Goal: Task Accomplishment & Management: Manage account settings

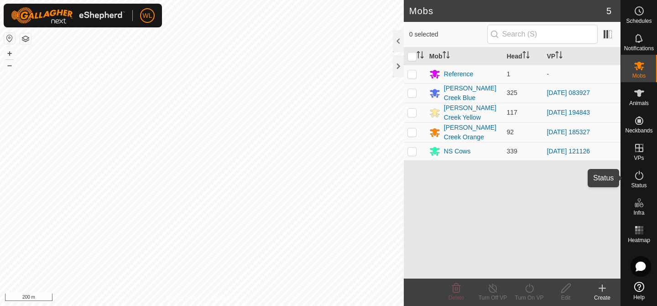
click at [642, 180] on icon at bounding box center [638, 175] width 11 height 11
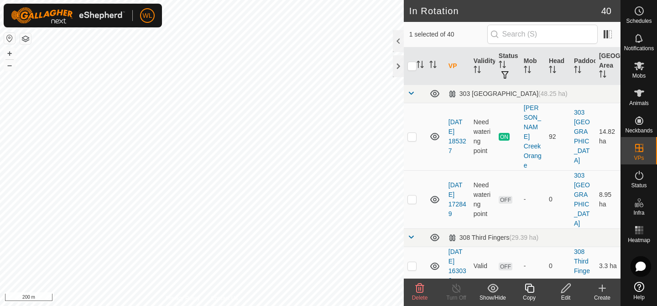
click at [417, 290] on icon at bounding box center [419, 287] width 11 height 11
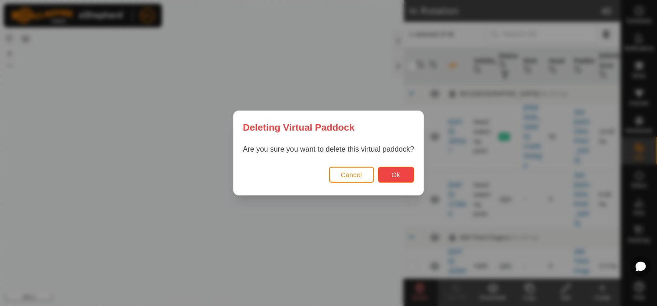
click at [392, 169] on button "Ok" at bounding box center [396, 174] width 36 height 16
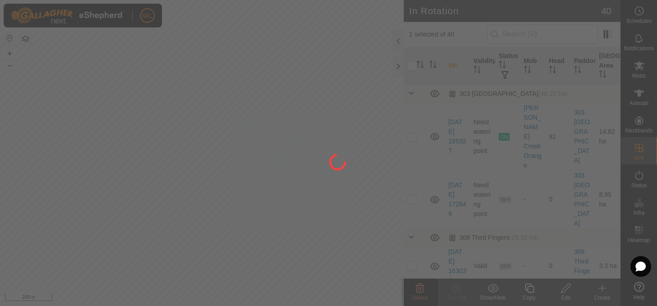
checkbox input "false"
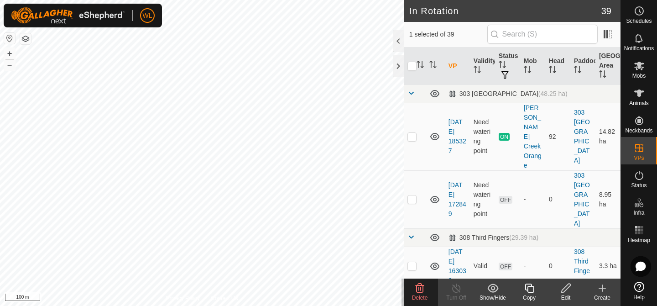
checkbox input "false"
checkbox input "true"
checkbox input "false"
checkbox input "true"
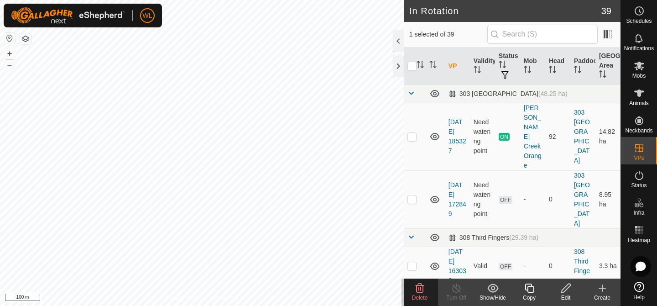
checkbox input "false"
checkbox input "true"
checkbox input "false"
click at [251, 305] on html "WL Schedules Notifications Mobs Animals Neckbands VPs Status Infra Heatmap Help…" at bounding box center [328, 153] width 657 height 306
checkbox input "true"
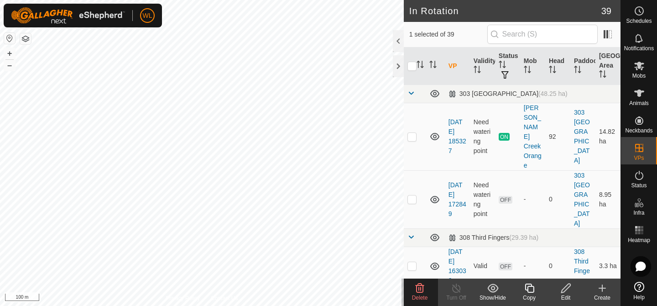
checkbox input "false"
click at [563, 296] on div "Edit" at bounding box center [565, 297] width 36 height 8
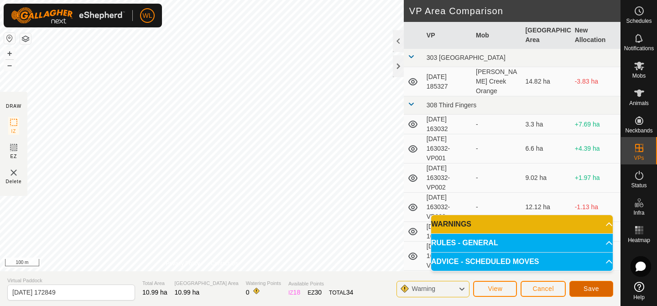
click at [584, 286] on span "Save" at bounding box center [591, 288] width 16 height 7
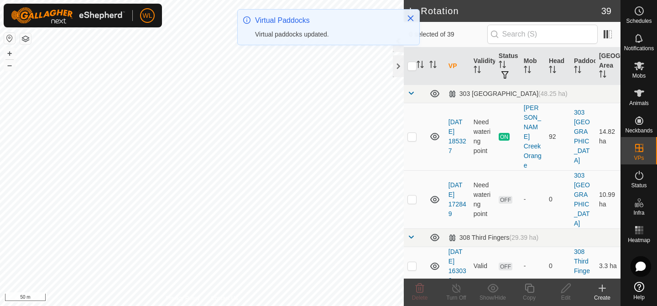
click at [403, 16] on div at bounding box center [407, 20] width 13 height 10
click at [404, 16] on div at bounding box center [407, 20] width 13 height 10
click at [408, 16] on icon "Close" at bounding box center [410, 18] width 7 height 7
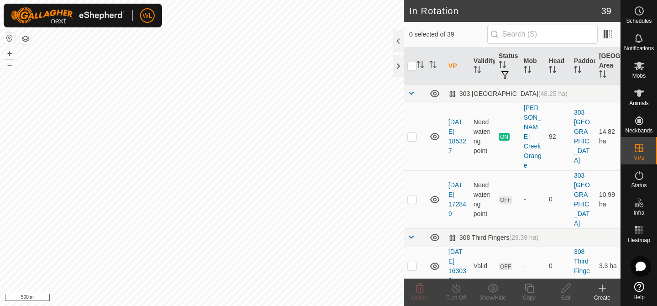
click at [358, 305] on html "WL Schedules Notifications Mobs Animals Neckbands VPs Status Infra Heatmap Help…" at bounding box center [328, 153] width 657 height 306
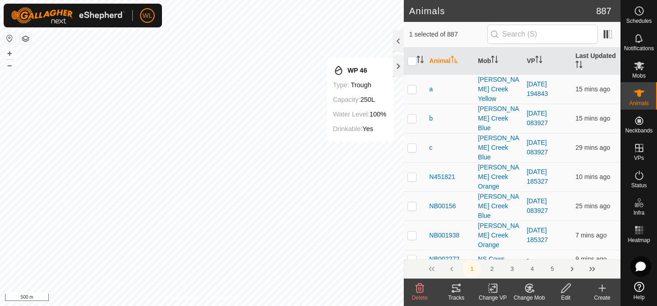
click at [529, 288] on icon at bounding box center [529, 288] width 6 height 5
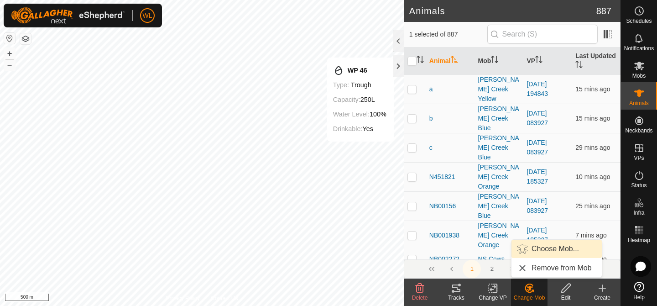
click at [546, 248] on link "Choose Mob..." at bounding box center [556, 248] width 90 height 18
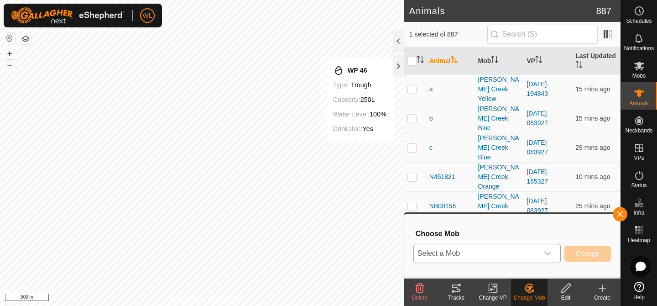
click at [549, 251] on icon "dropdown trigger" at bounding box center [547, 252] width 7 height 7
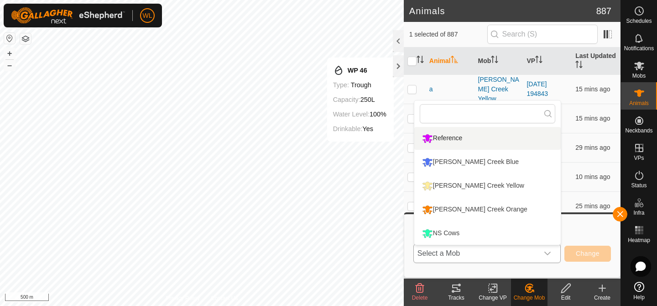
click at [488, 138] on li "Reference" at bounding box center [487, 138] width 146 height 23
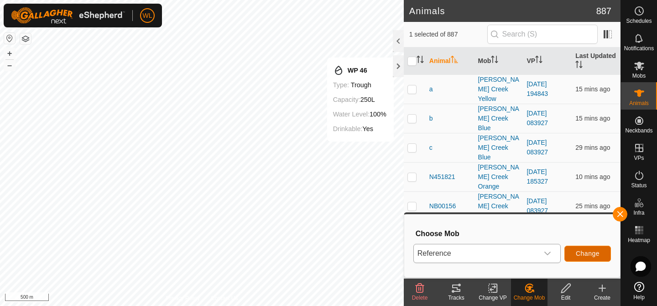
click at [587, 255] on span "Change" at bounding box center [588, 252] width 24 height 7
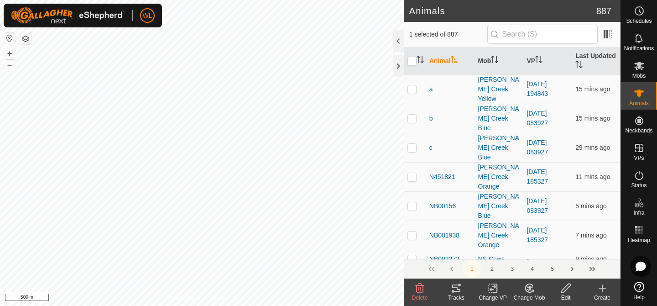
click at [523, 289] on change-mob-svg-icon at bounding box center [529, 287] width 36 height 11
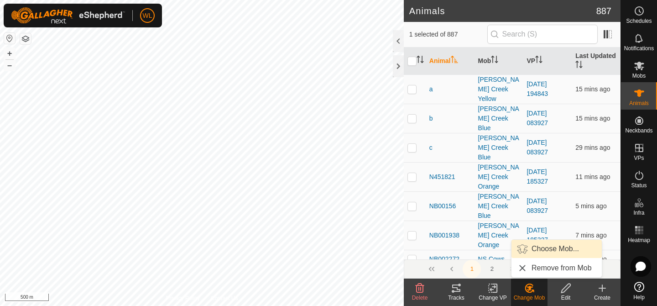
click at [544, 247] on link "Choose Mob..." at bounding box center [556, 248] width 90 height 18
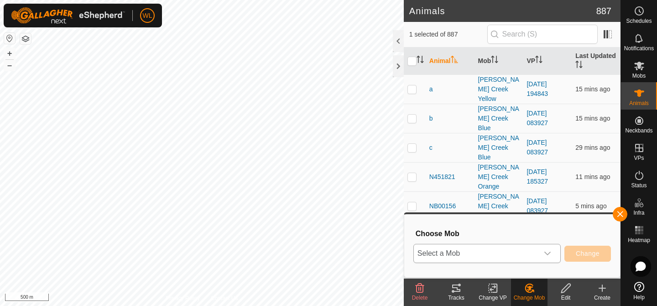
click at [550, 247] on div "dropdown trigger" at bounding box center [547, 253] width 18 height 18
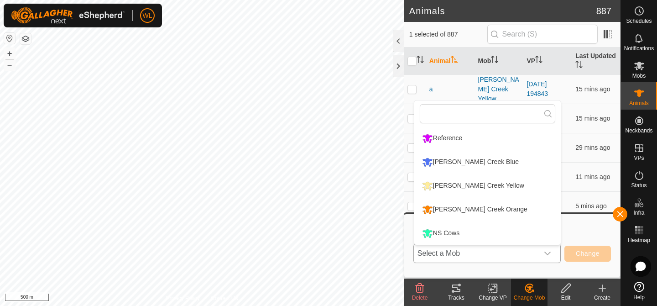
click at [459, 140] on li "Reference" at bounding box center [487, 138] width 146 height 23
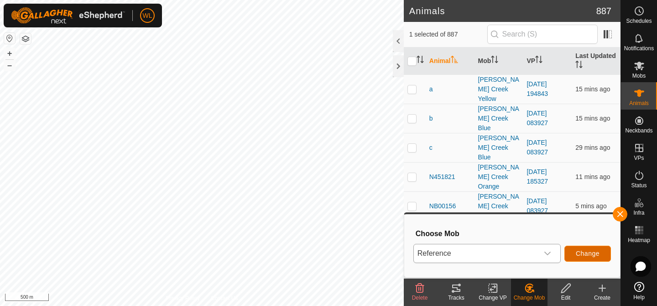
click at [581, 250] on span "Change" at bounding box center [588, 252] width 24 height 7
